Goal: Task Accomplishment & Management: Use online tool/utility

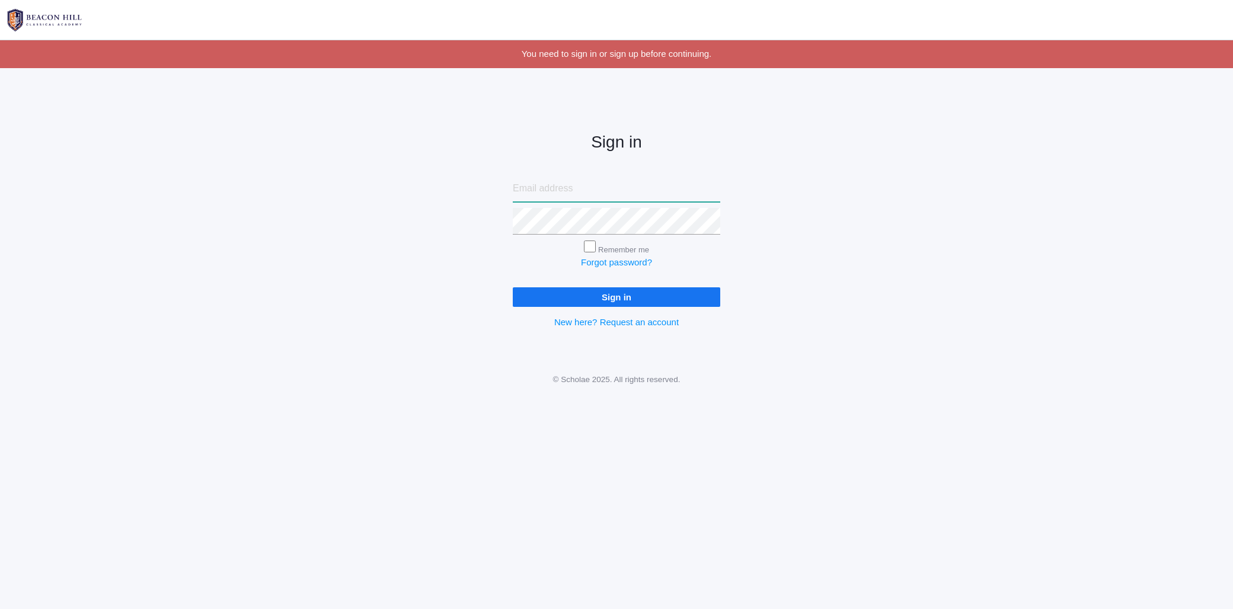
type input "[EMAIL_ADDRESS][DOMAIN_NAME]"
click at [640, 299] on input "Sign in" at bounding box center [616, 297] width 207 height 20
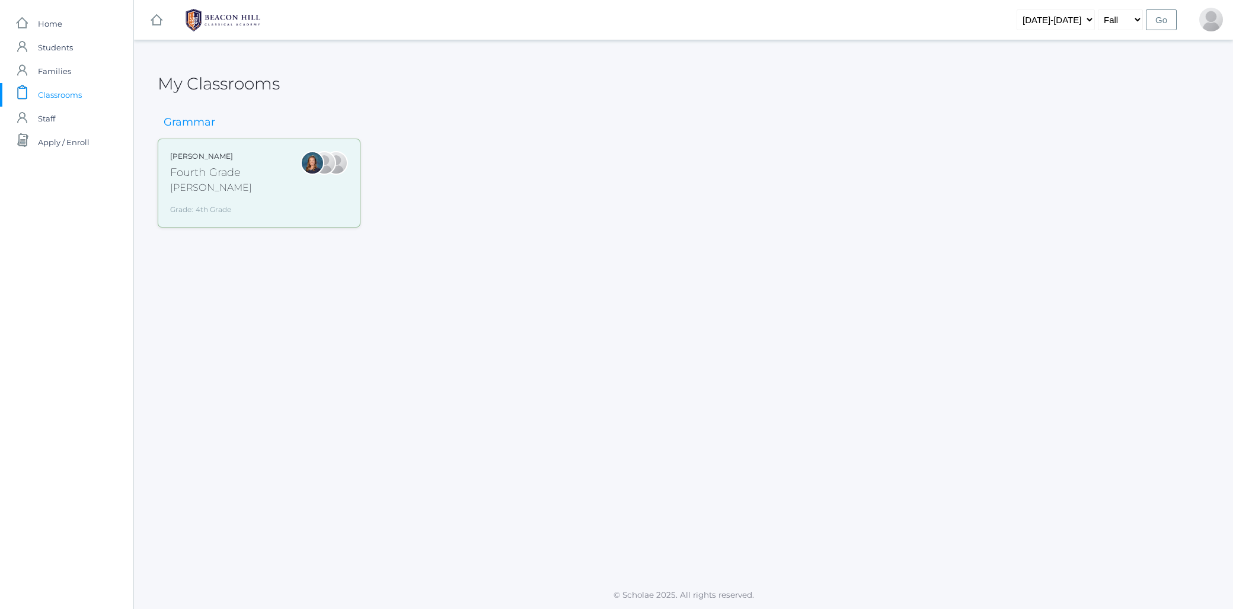
click at [196, 187] on div "[PERSON_NAME]" at bounding box center [211, 188] width 82 height 14
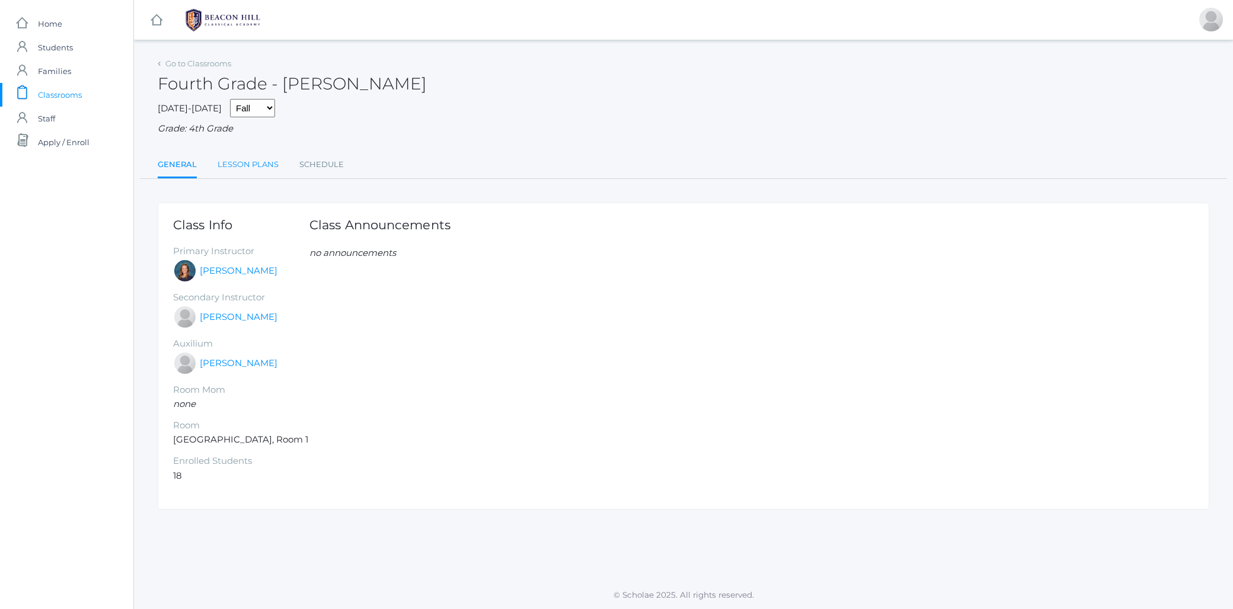
click at [260, 158] on link "Lesson Plans" at bounding box center [248, 165] width 61 height 24
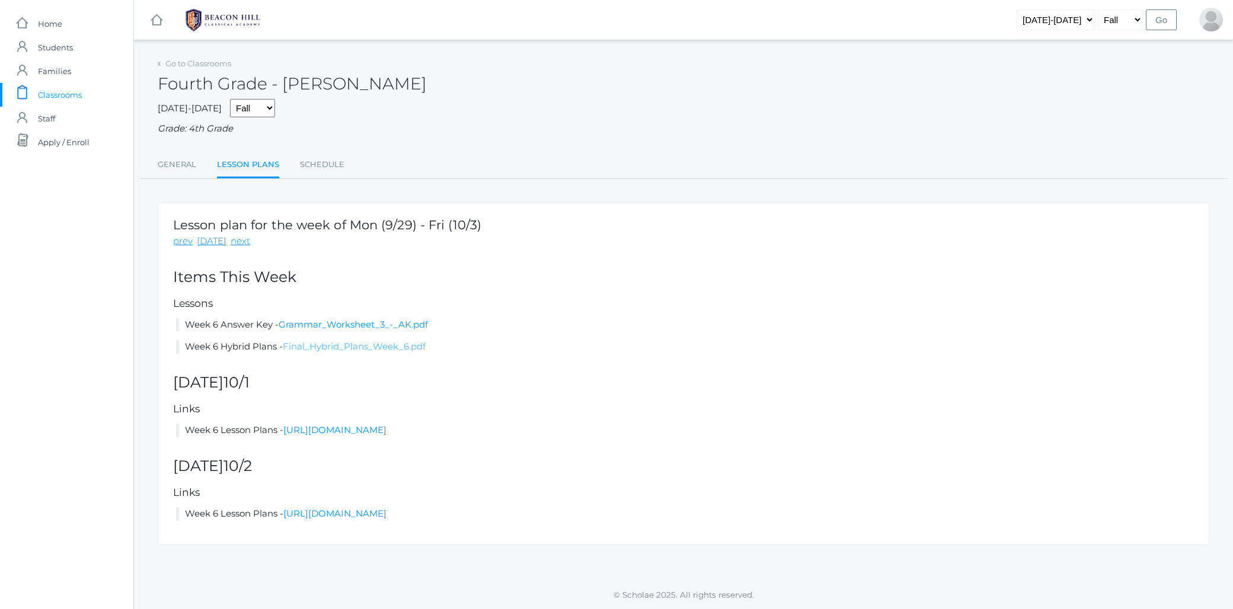
click at [294, 341] on link "Final_Hybrid_Plans_Week_6.pdf" at bounding box center [354, 346] width 143 height 11
